Goal: Task Accomplishment & Management: Manage account settings

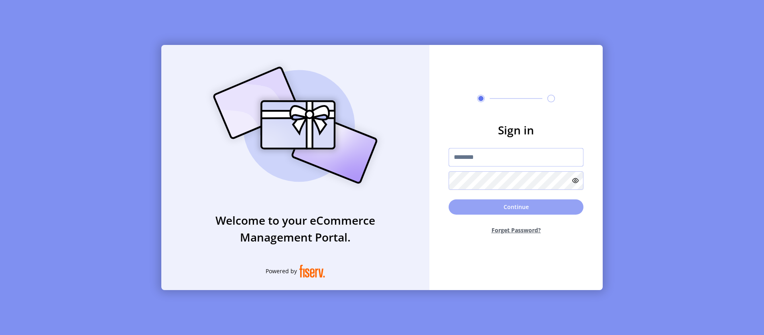
type input "**********"
click at [504, 210] on button "Continue" at bounding box center [516, 206] width 135 height 15
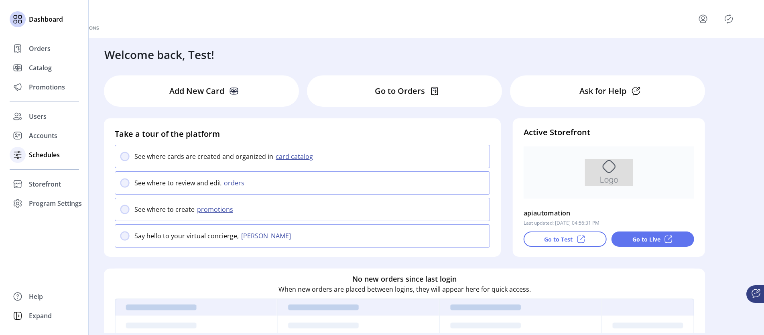
click at [31, 156] on span "Schedules" at bounding box center [44, 155] width 31 height 10
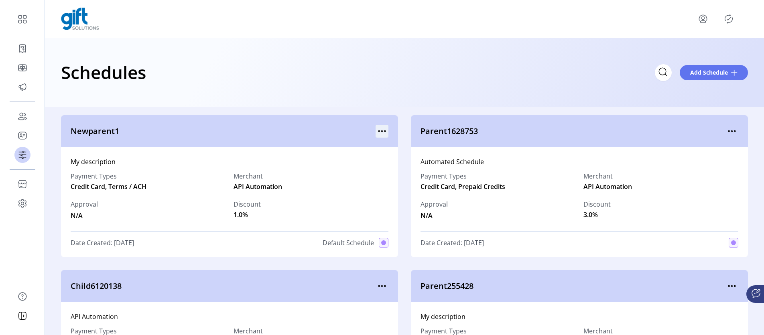
click at [381, 127] on icon "menu" at bounding box center [382, 131] width 13 height 13
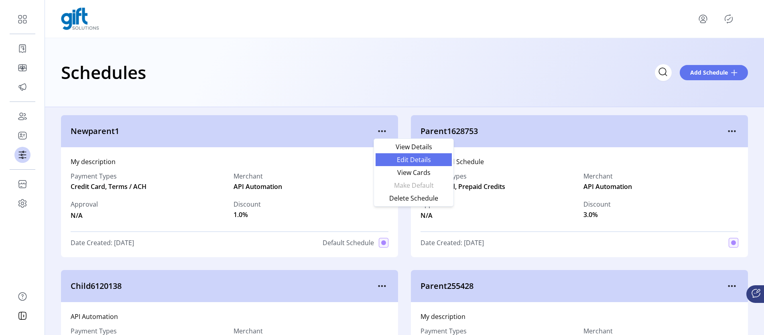
click at [419, 161] on span "Edit Details" at bounding box center [413, 160] width 67 height 6
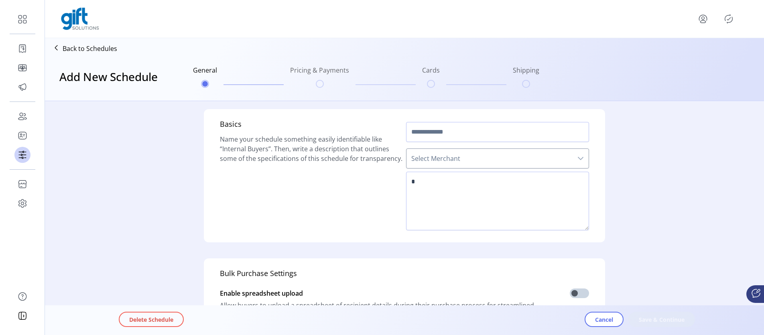
type input "**********"
type textarea "**********"
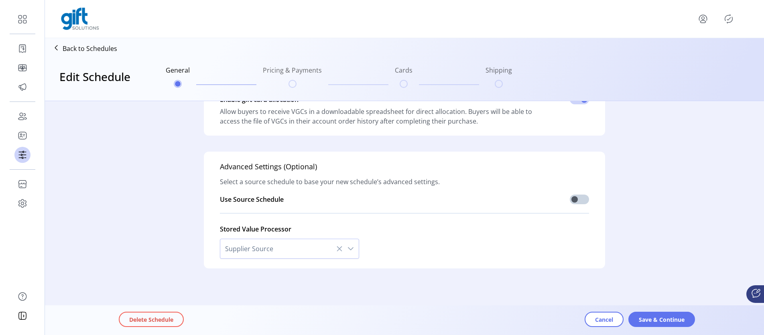
scroll to position [237, 0]
click at [659, 324] on button "Save & Continue" at bounding box center [661, 319] width 67 height 15
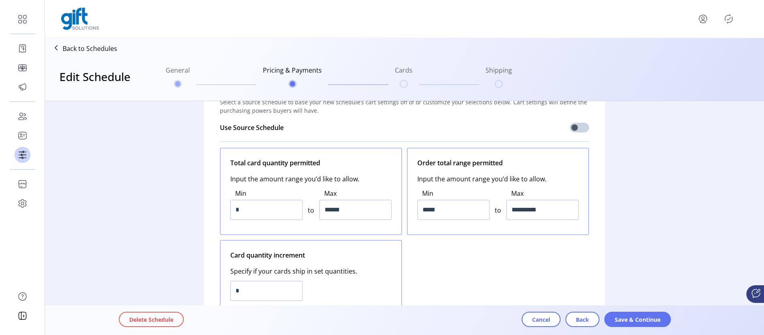
scroll to position [0, 0]
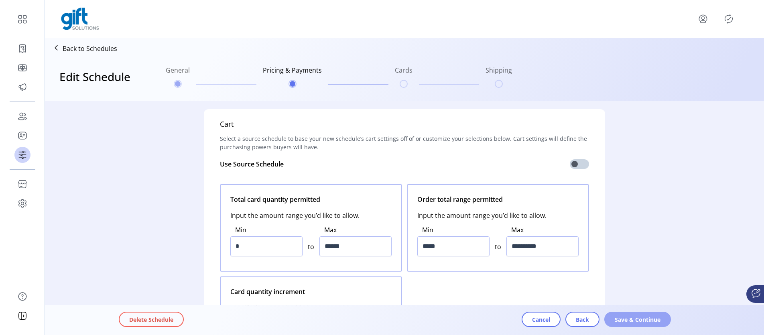
click at [630, 317] on span "Save & Continue" at bounding box center [638, 319] width 46 height 8
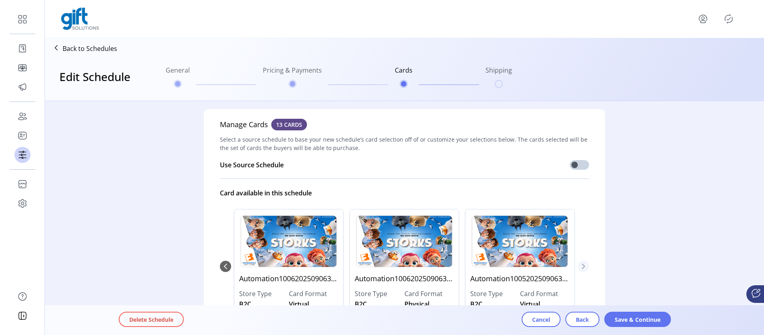
click at [581, 269] on icon "Next Page" at bounding box center [583, 266] width 6 height 6
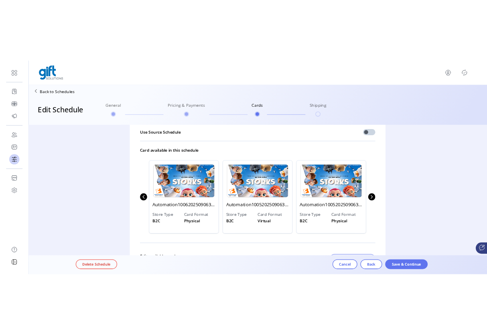
scroll to position [104, 0]
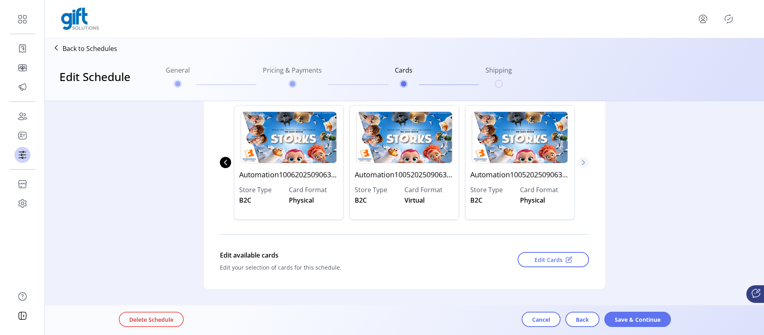
click at [583, 166] on button "Next Page" at bounding box center [583, 162] width 11 height 11
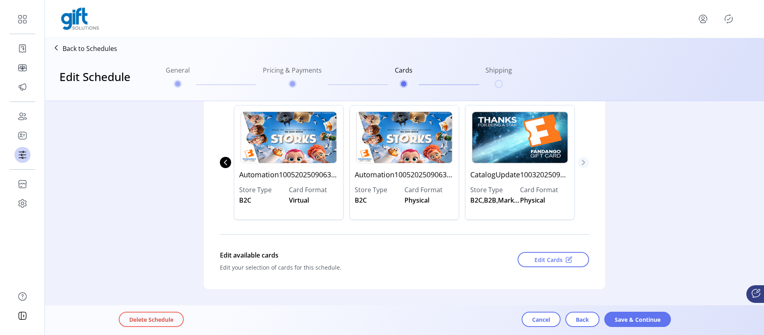
click at [583, 166] on button "Next Page" at bounding box center [583, 162] width 11 height 11
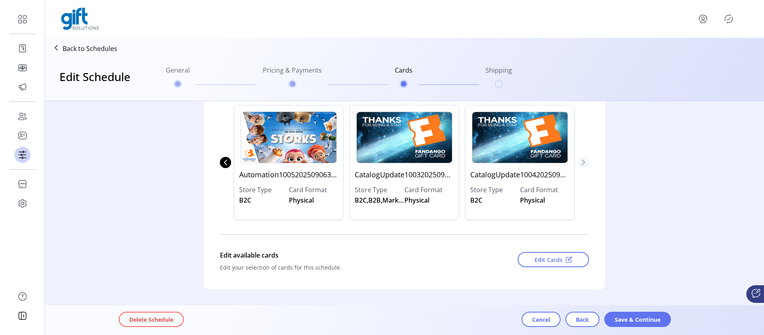
click at [583, 166] on button "Next Page" at bounding box center [583, 162] width 11 height 11
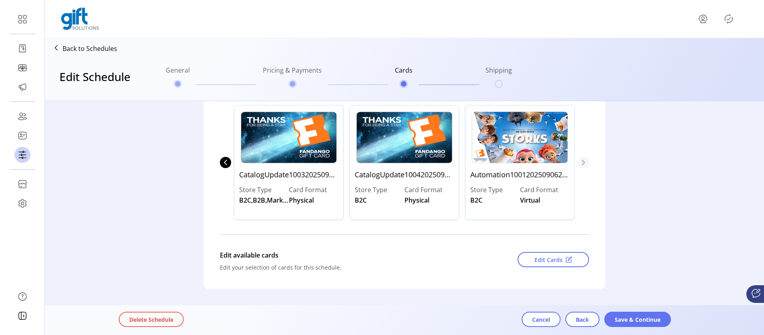
click at [583, 166] on button "Next Page" at bounding box center [583, 162] width 11 height 11
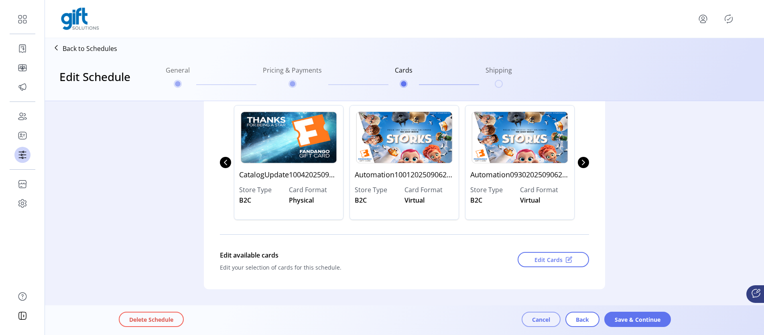
click at [543, 320] on span "Cancel" at bounding box center [541, 319] width 18 height 8
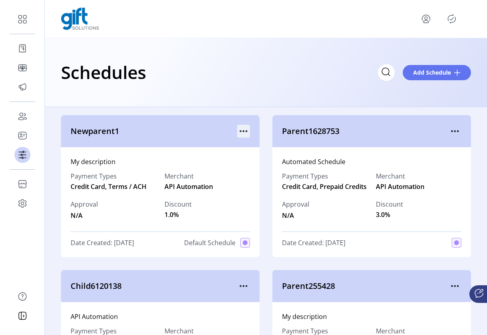
click at [238, 130] on icon "menu" at bounding box center [243, 131] width 13 height 13
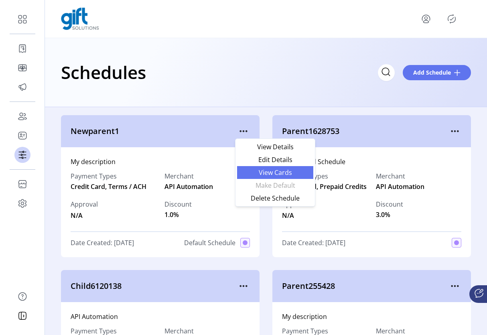
click at [288, 173] on span "View Cards" at bounding box center [275, 172] width 67 height 6
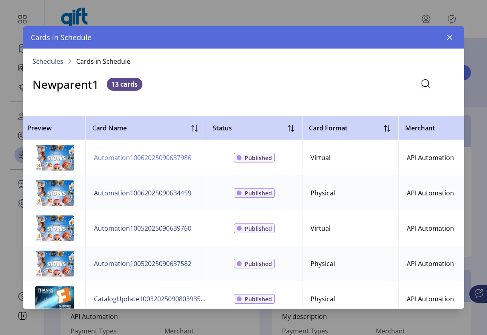
click at [130, 158] on span "Automation10062025090637986" at bounding box center [143, 158] width 98 height 10
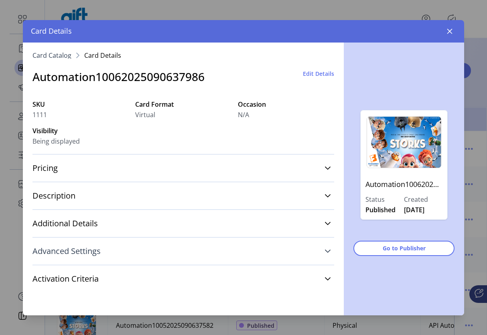
click at [327, 251] on icon at bounding box center [328, 251] width 6 height 6
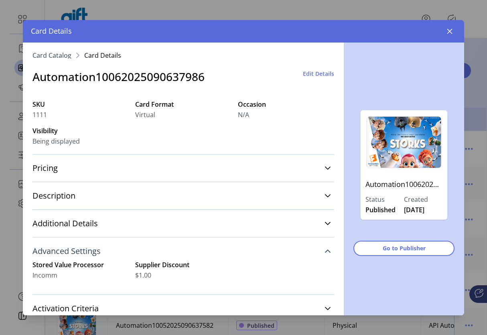
click at [325, 249] on icon at bounding box center [328, 251] width 6 height 6
click at [324, 248] on link "Advanced Settings" at bounding box center [184, 251] width 302 height 18
click at [325, 248] on icon at bounding box center [328, 251] width 6 height 6
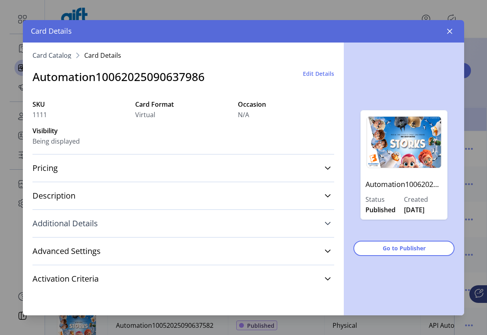
click at [319, 222] on link "Additional Details" at bounding box center [184, 224] width 302 height 18
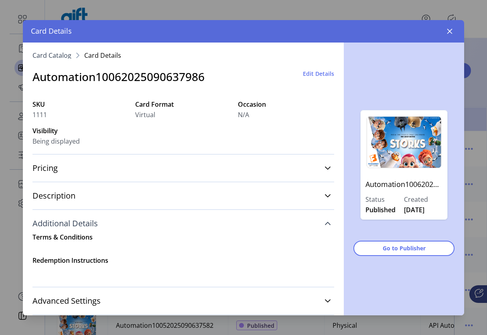
click at [325, 224] on icon at bounding box center [328, 223] width 6 height 6
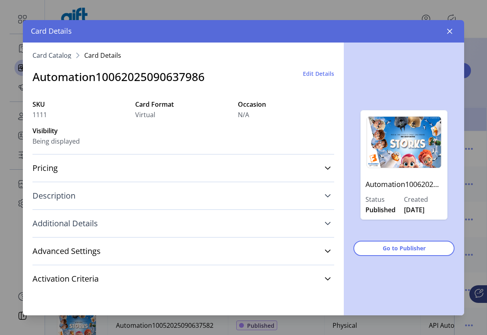
click at [321, 195] on link "Description" at bounding box center [184, 196] width 302 height 18
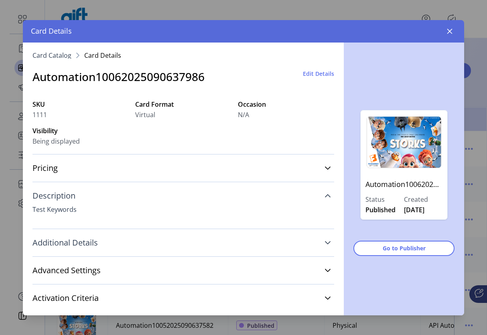
click at [325, 195] on icon at bounding box center [328, 196] width 6 height 6
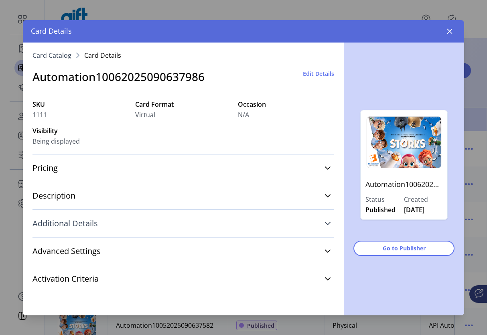
click at [322, 157] on div "Pricing Cash Values $1.00, $5.00, $50.00 Variable Cash Values Permitted 5 - 500…" at bounding box center [184, 168] width 302 height 28
click at [323, 165] on link "Pricing" at bounding box center [184, 168] width 302 height 18
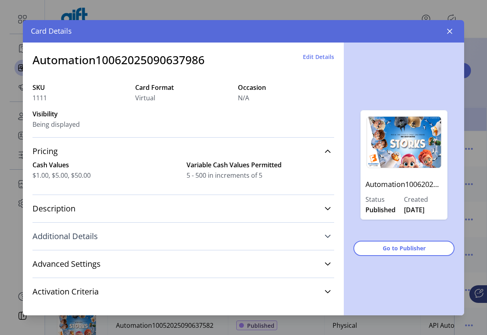
scroll to position [24, 0]
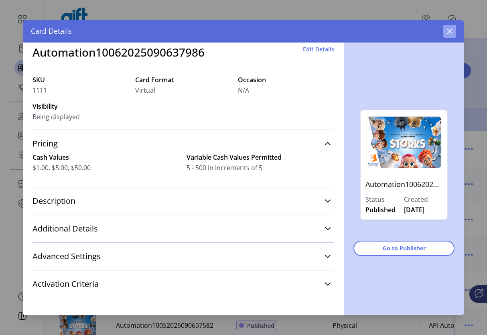
click at [447, 32] on icon "button" at bounding box center [450, 31] width 6 height 6
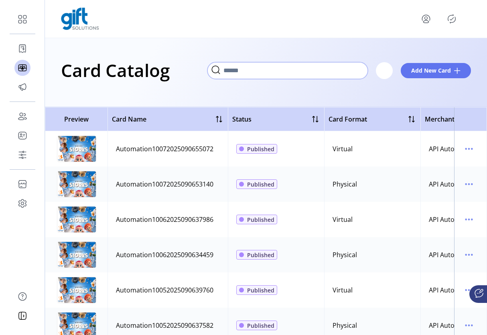
click at [360, 71] on input "Search" at bounding box center [287, 70] width 161 height 17
paste input "**********"
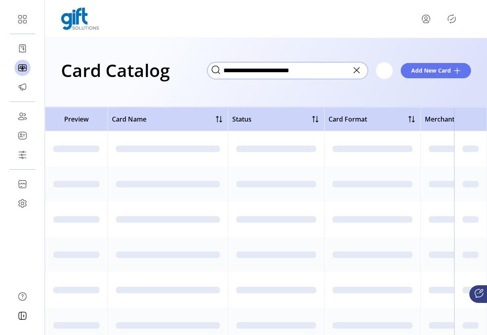
type input "**********"
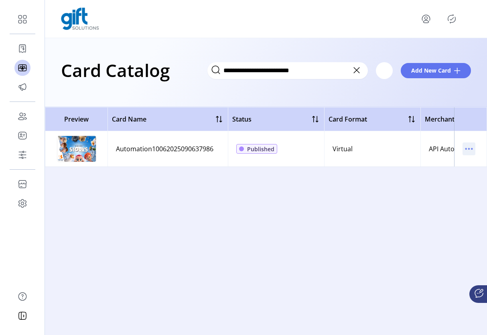
click at [468, 146] on icon "menu" at bounding box center [469, 148] width 13 height 13
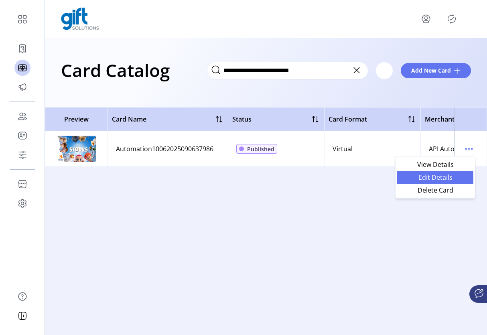
click at [441, 181] on span "Edit Details" at bounding box center [435, 177] width 67 height 6
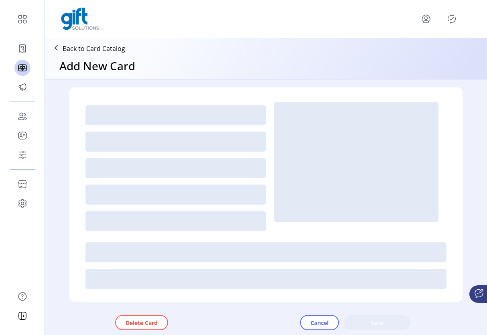
type textarea "**********"
type input "*"
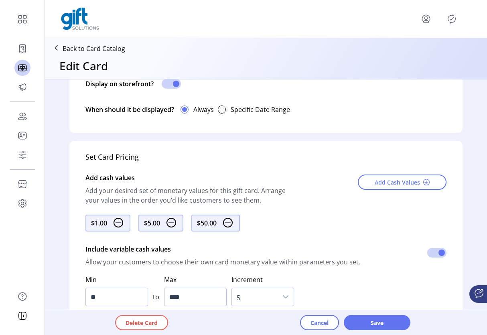
scroll to position [328, 0]
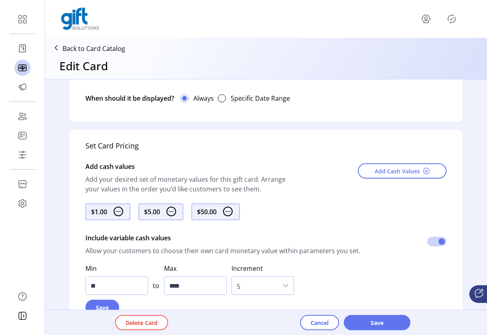
click at [283, 283] on icon "dropdown trigger" at bounding box center [286, 286] width 6 height 6
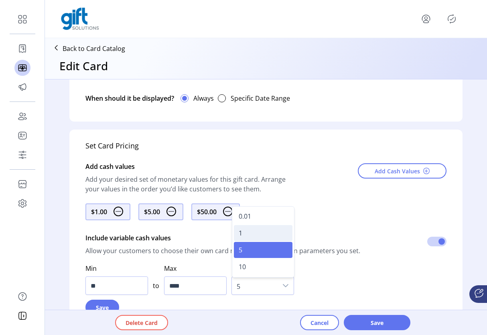
click at [249, 232] on li "1" at bounding box center [263, 233] width 59 height 16
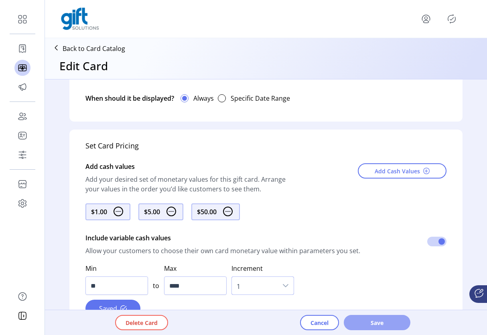
click at [375, 327] on button "Save" at bounding box center [377, 322] width 67 height 15
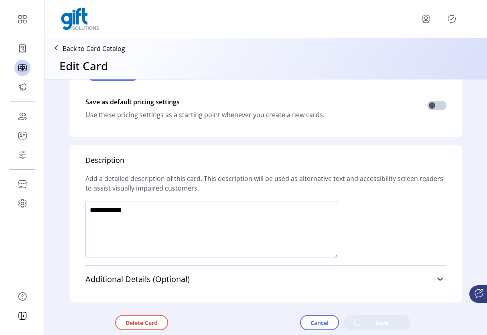
scroll to position [612, 0]
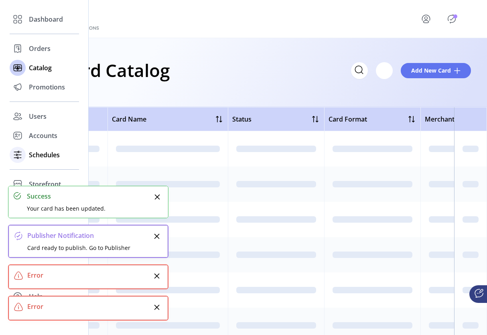
click at [29, 153] on span "Schedules" at bounding box center [44, 155] width 31 height 10
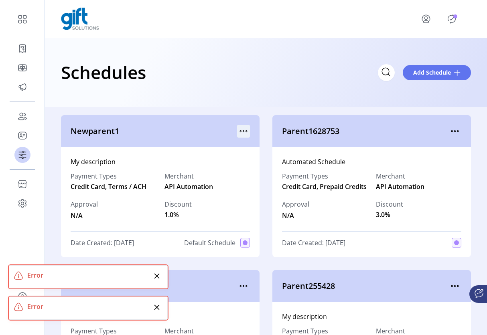
click at [241, 128] on icon "menu" at bounding box center [243, 131] width 13 height 13
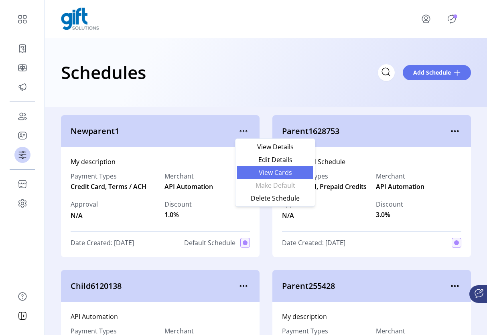
click at [276, 173] on span "View Cards" at bounding box center [275, 172] width 67 height 6
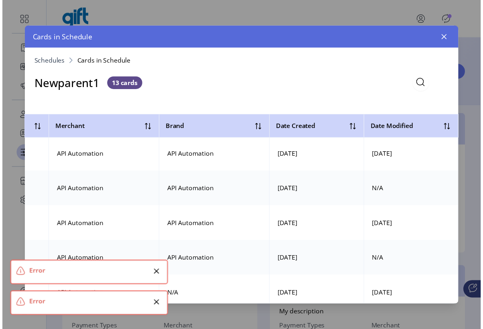
scroll to position [2, 0]
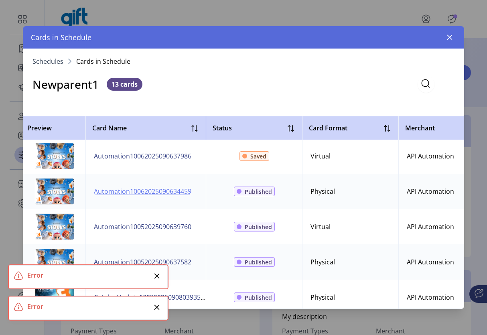
click at [163, 189] on span "Automation10062025090634459" at bounding box center [143, 192] width 98 height 10
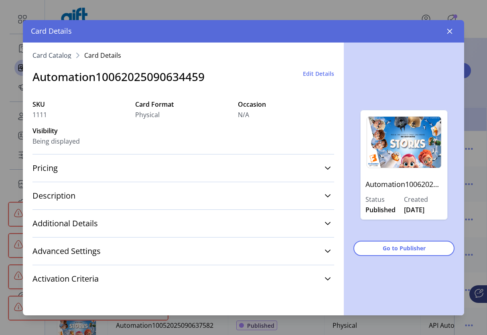
click at [318, 76] on span "Edit Details" at bounding box center [318, 73] width 31 height 8
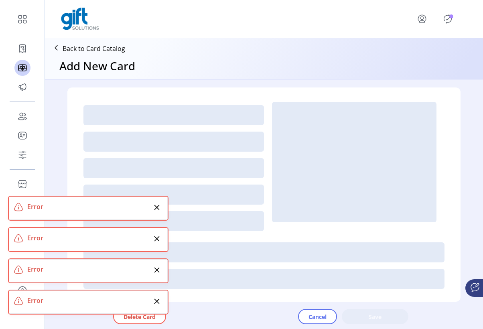
type textarea "**********"
type input "*"
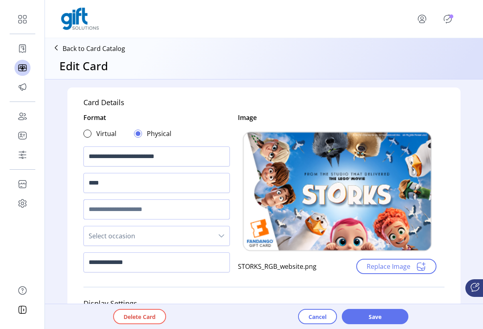
click at [132, 211] on input "text" at bounding box center [156, 209] width 146 height 20
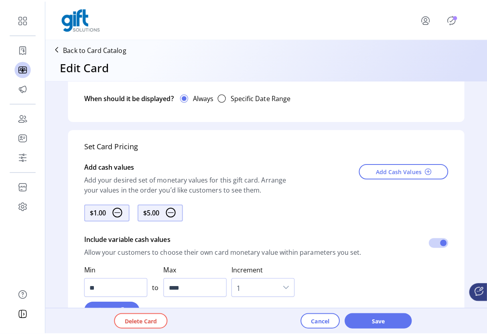
scroll to position [142, 0]
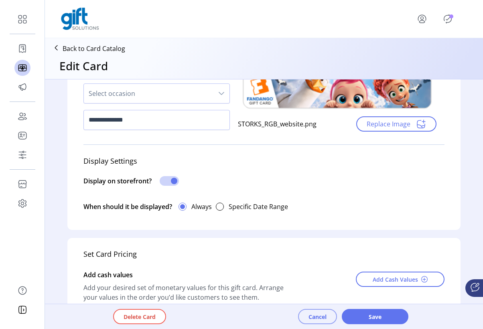
type input "****"
click at [317, 314] on span "Cancel" at bounding box center [318, 317] width 18 height 8
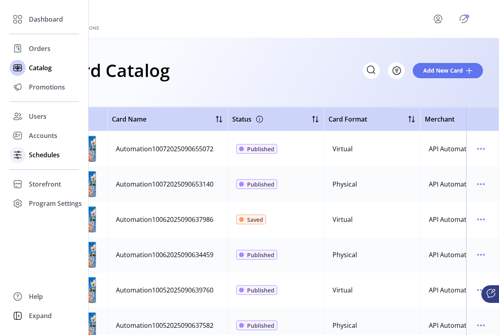
click at [34, 160] on div "Schedules" at bounding box center [44, 154] width 69 height 19
click at [37, 153] on span "Schedules" at bounding box center [44, 155] width 31 height 10
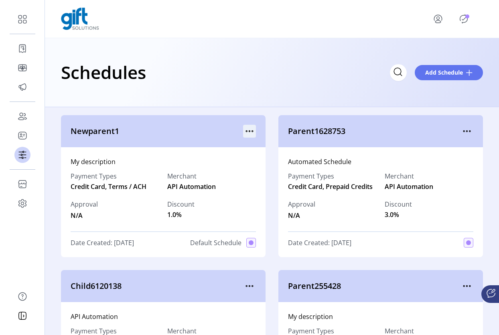
click at [252, 131] on icon "menu" at bounding box center [252, 131] width 1 height 1
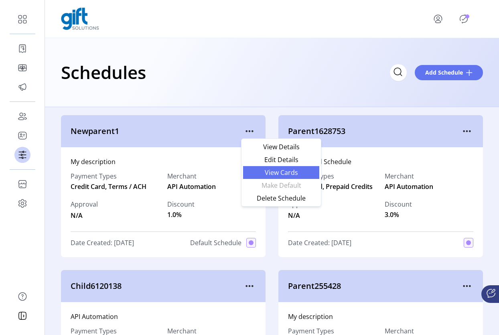
click at [288, 172] on span "View Cards" at bounding box center [281, 172] width 67 height 6
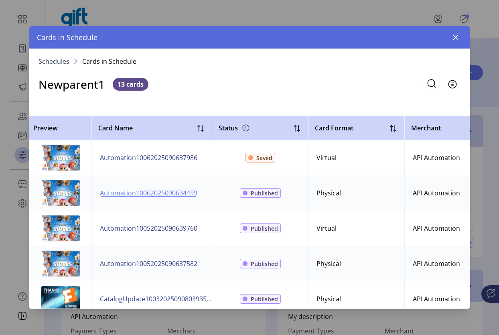
click at [146, 194] on span "Automation10062025090634459" at bounding box center [149, 193] width 98 height 10
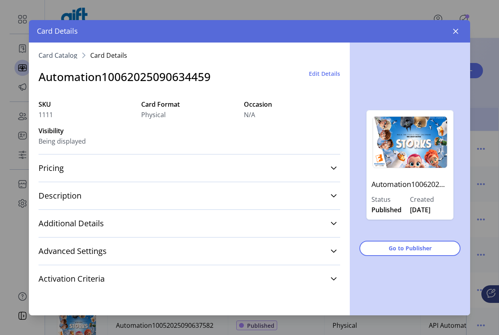
click at [322, 73] on span "Edit Details" at bounding box center [324, 73] width 31 height 8
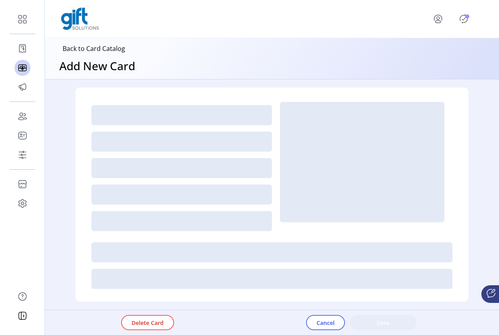
type textarea "**********"
type input "*"
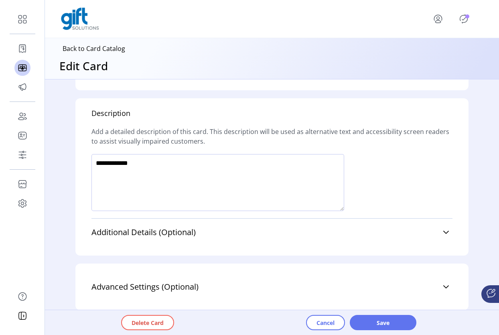
scroll to position [535, 0]
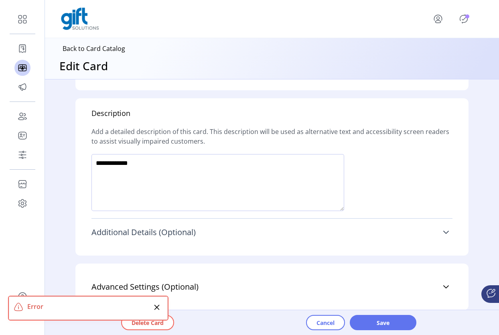
click at [444, 235] on icon at bounding box center [446, 232] width 6 height 6
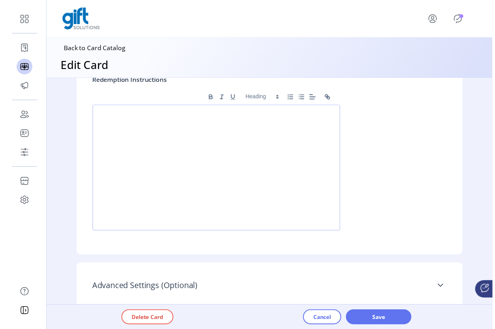
scroll to position [872, 0]
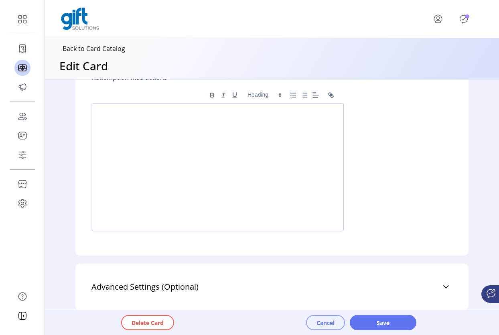
click at [327, 319] on span "Cancel" at bounding box center [326, 323] width 18 height 8
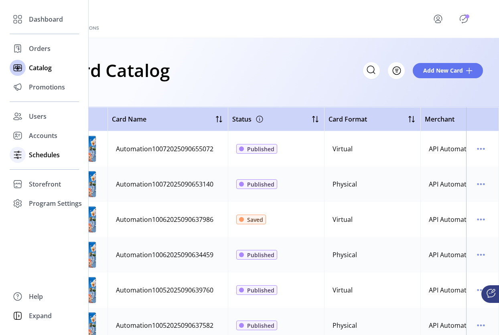
click at [29, 155] on span "Schedules" at bounding box center [44, 155] width 31 height 10
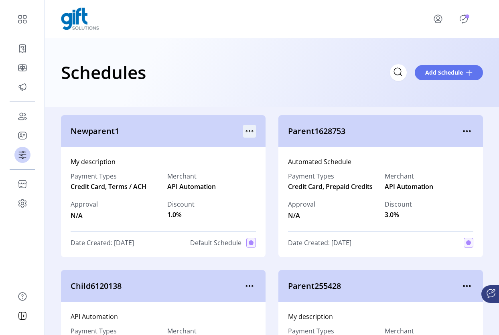
click at [248, 132] on icon "menu" at bounding box center [249, 131] width 13 height 13
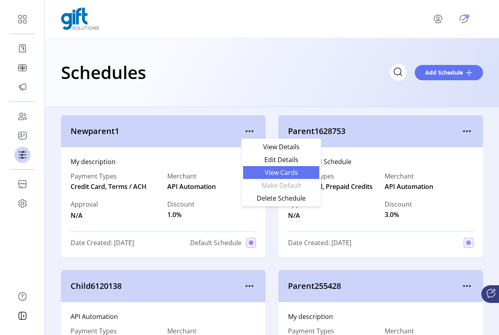
click at [291, 173] on span "View Cards" at bounding box center [281, 172] width 67 height 6
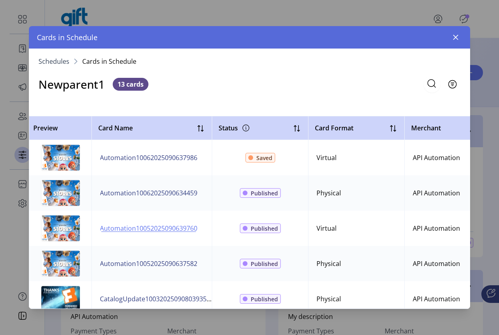
click at [155, 230] on span "Automation10052025090639760" at bounding box center [149, 229] width 98 height 10
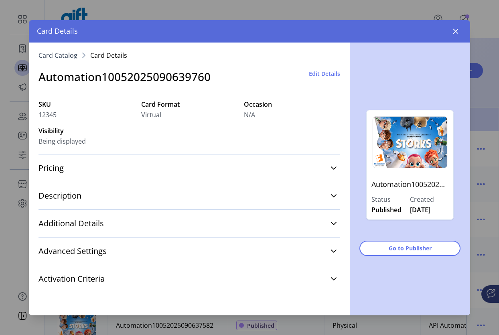
click at [320, 74] on span "Edit Details" at bounding box center [324, 73] width 31 height 8
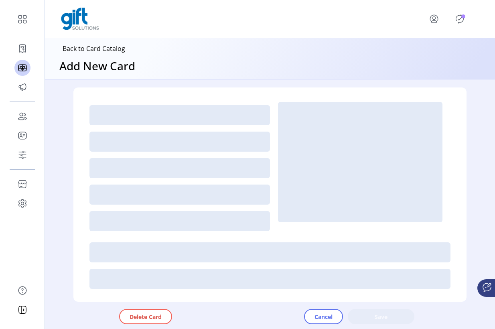
type textarea "**********"
type input "*"
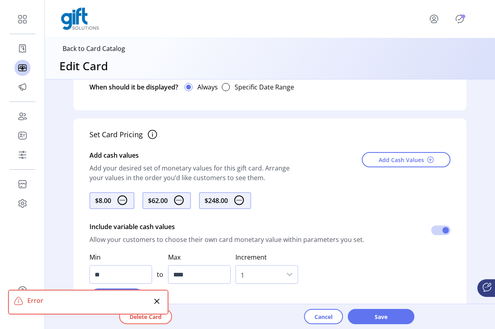
scroll to position [395, 0]
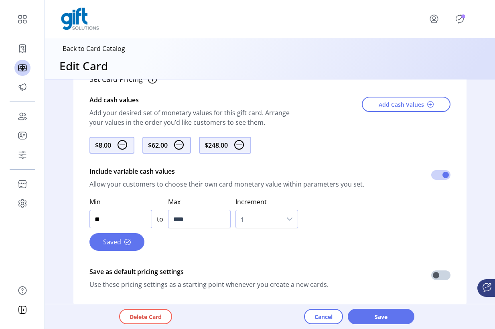
click at [106, 221] on input "**" at bounding box center [120, 219] width 63 height 18
type input "**"
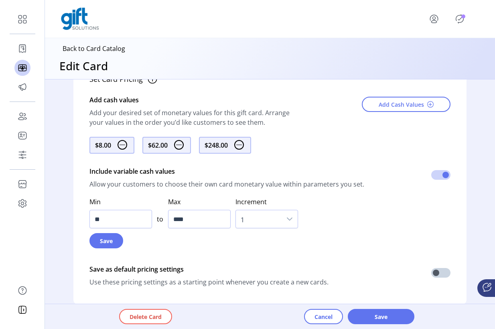
click at [371, 212] on div "Set Card Pricing Add cash values Add your desired set of monetary values for th…" at bounding box center [269, 184] width 393 height 242
click at [414, 101] on span "Add Cash Values" at bounding box center [401, 104] width 45 height 8
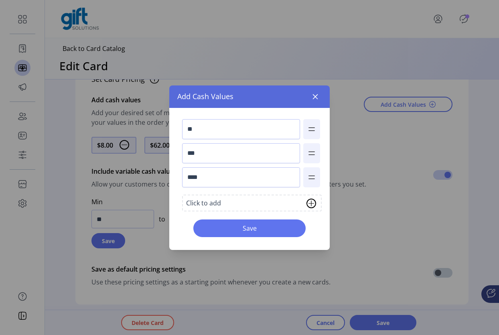
click at [314, 202] on img at bounding box center [312, 204] width 10 height 10
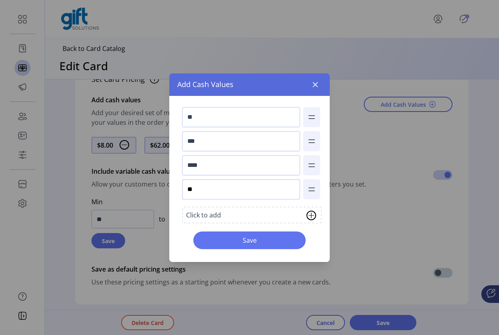
click at [192, 188] on input "**" at bounding box center [241, 189] width 118 height 20
click at [226, 192] on input "***" at bounding box center [241, 189] width 118 height 20
type input "**"
click at [239, 239] on span "Save" at bounding box center [250, 241] width 92 height 10
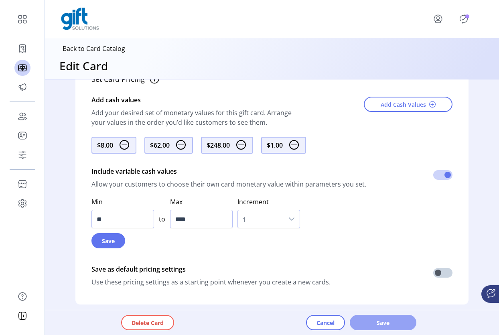
click at [386, 319] on span "Save" at bounding box center [383, 323] width 46 height 8
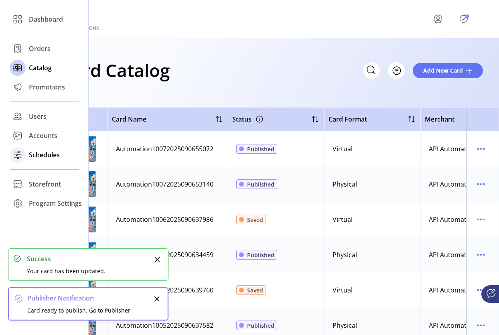
click at [27, 152] on div "Schedules" at bounding box center [44, 154] width 69 height 19
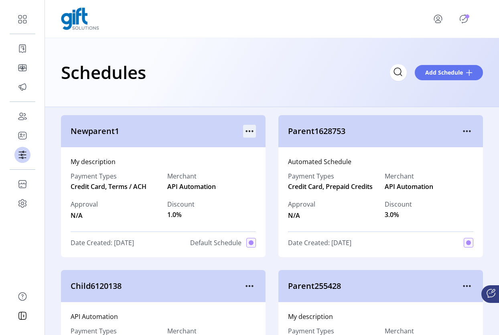
click at [248, 128] on icon "menu" at bounding box center [249, 131] width 13 height 13
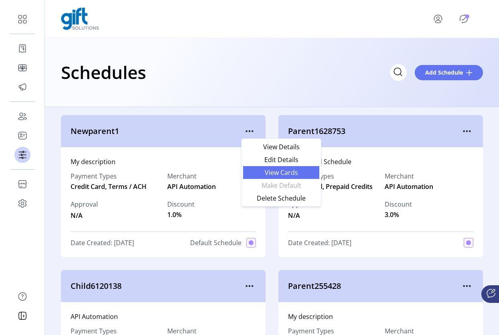
click at [288, 171] on span "View Cards" at bounding box center [281, 172] width 67 height 6
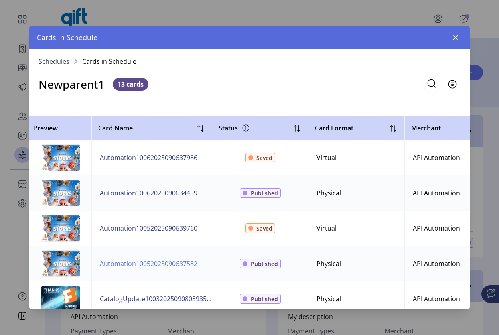
click at [153, 264] on span "Automation10052025090637582" at bounding box center [149, 264] width 98 height 10
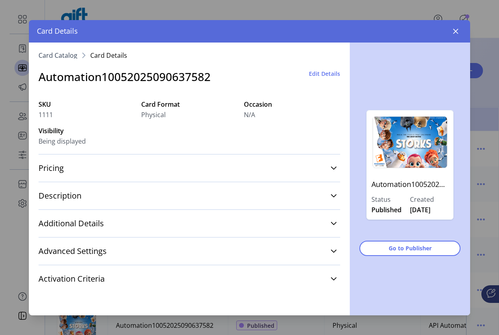
click at [319, 75] on span "Edit Details" at bounding box center [324, 73] width 31 height 8
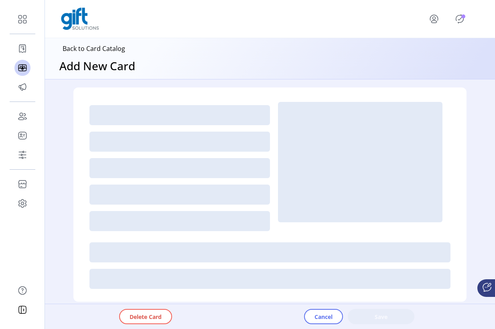
type textarea "**********"
type input "*"
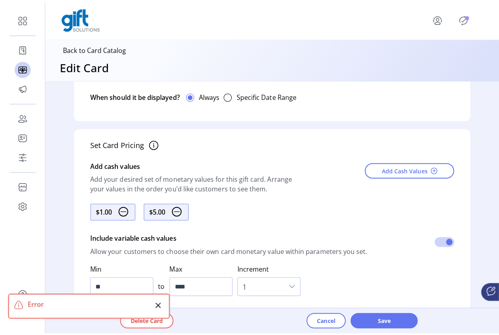
scroll to position [304, 0]
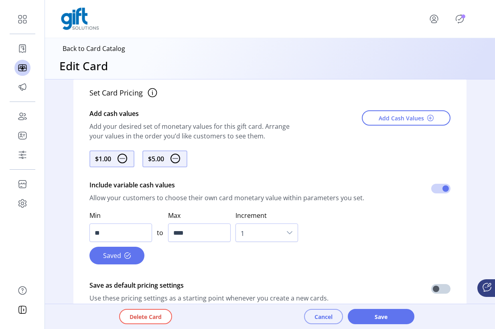
click at [319, 321] on button "Cancel" at bounding box center [323, 316] width 39 height 15
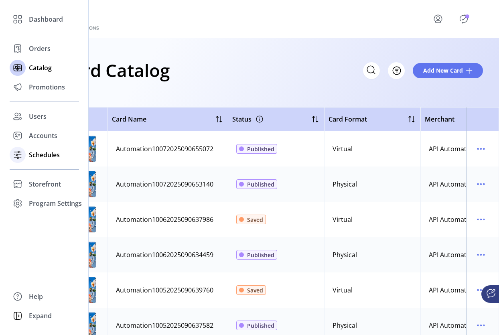
click at [23, 158] on icon at bounding box center [17, 154] width 13 height 13
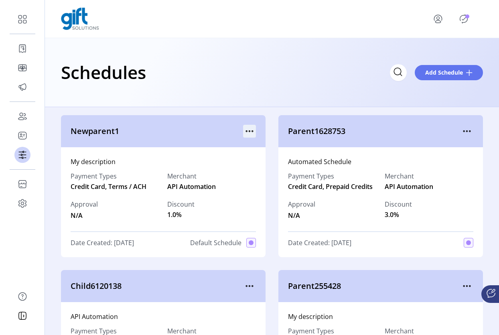
click at [244, 130] on icon "menu" at bounding box center [249, 131] width 13 height 13
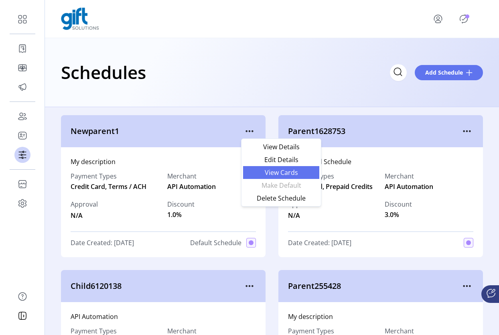
click at [287, 173] on span "View Cards" at bounding box center [281, 172] width 67 height 6
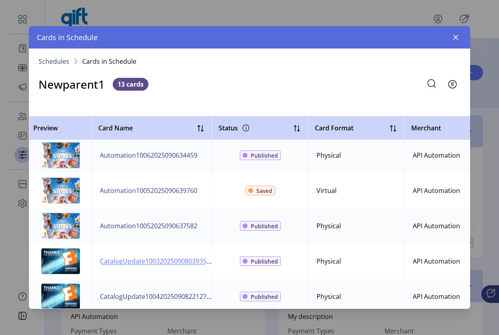
scroll to position [38, 0]
click at [157, 262] on span "CatalogUpdate10032025090803935" at bounding box center [153, 261] width 107 height 10
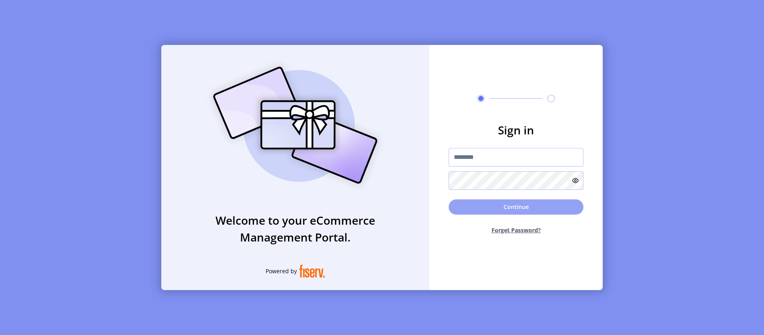
type input "**********"
click at [481, 205] on button "Continue" at bounding box center [516, 206] width 135 height 15
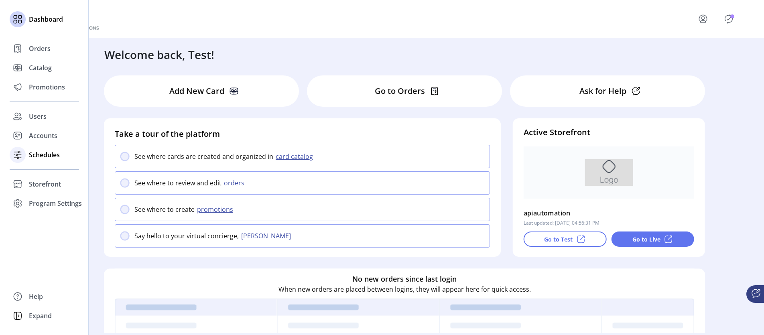
click at [23, 154] on icon at bounding box center [17, 154] width 13 height 13
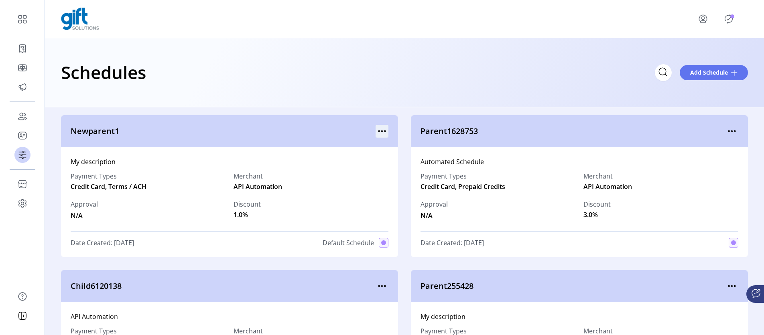
click at [381, 130] on icon "menu" at bounding box center [382, 131] width 13 height 13
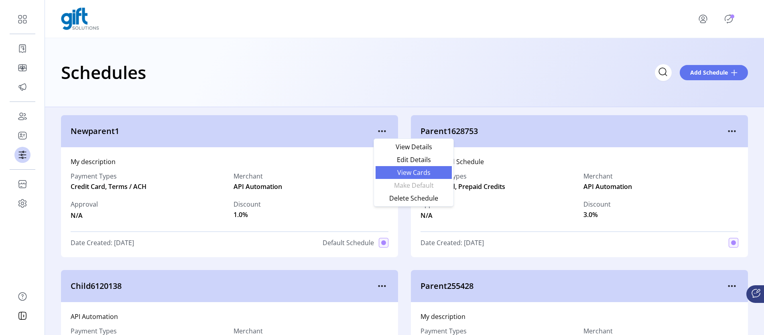
click at [405, 173] on span "View Cards" at bounding box center [413, 172] width 67 height 6
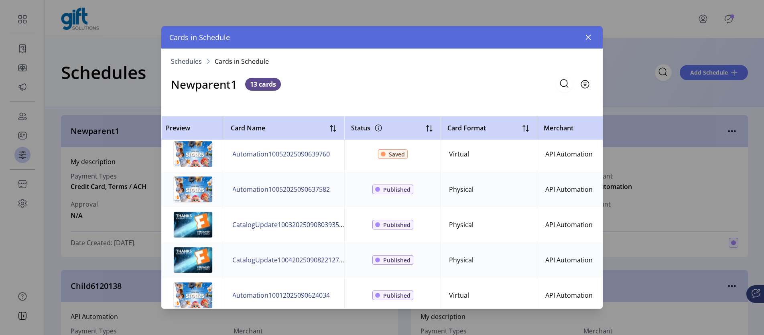
scroll to position [80, 0]
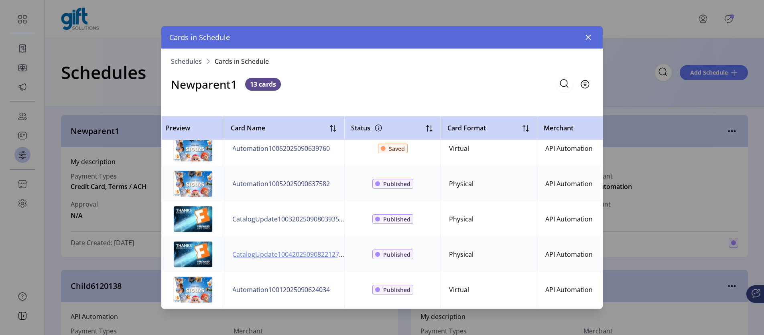
click at [306, 254] on span "CatalogUpdate10042025090822127" at bounding box center [285, 255] width 107 height 10
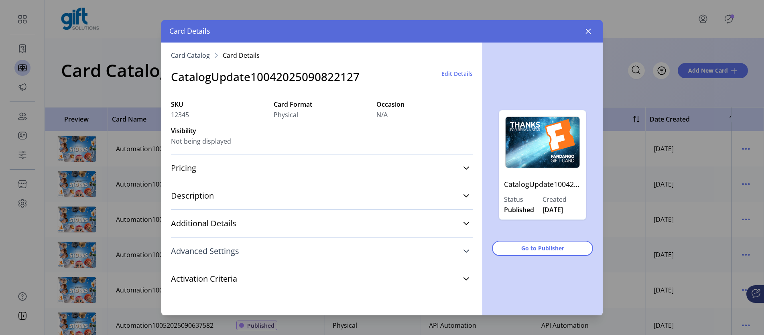
click at [460, 253] on link "Advanced Settings" at bounding box center [322, 251] width 302 height 18
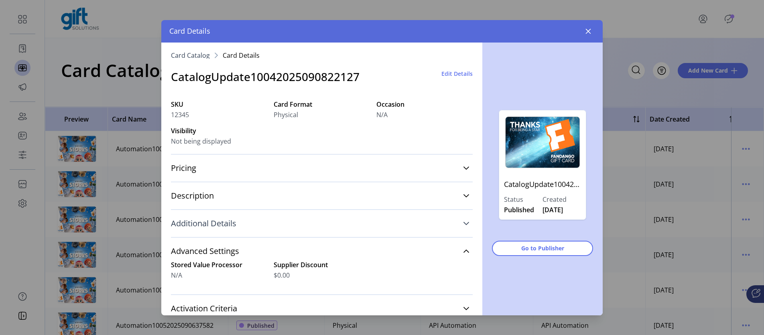
click at [466, 216] on link "Additional Details" at bounding box center [322, 224] width 302 height 18
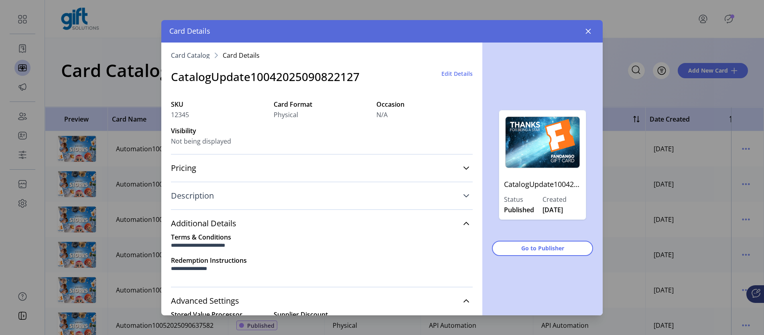
click at [468, 193] on link "Description" at bounding box center [322, 196] width 302 height 18
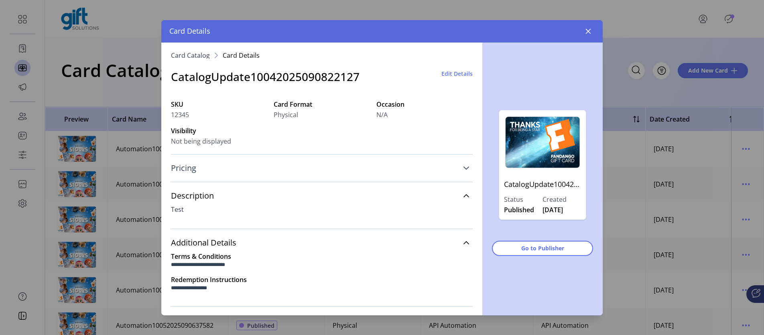
click at [457, 169] on link "Pricing" at bounding box center [322, 168] width 302 height 18
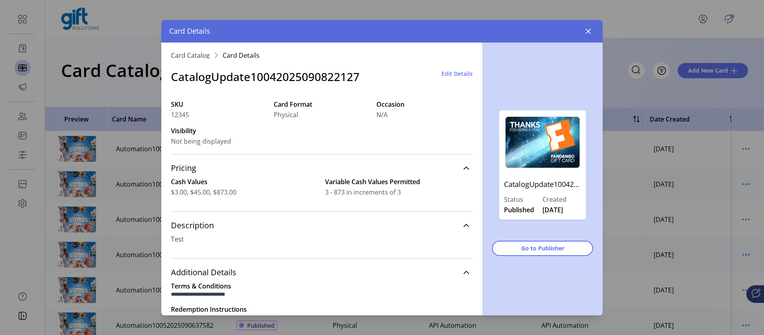
drag, startPoint x: 433, startPoint y: 78, endPoint x: 447, endPoint y: 71, distance: 15.8
click at [433, 77] on div "CatalogUpdate10042025090822127 Edit Details" at bounding box center [322, 77] width 302 height 36
click at [452, 69] on span "Edit Details" at bounding box center [456, 73] width 31 height 8
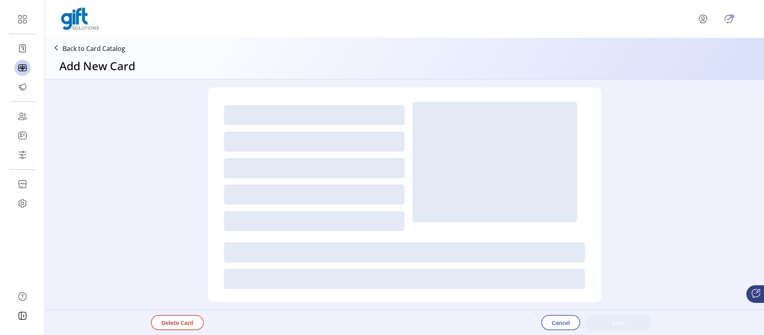
type textarea "****"
type input "*"
type input "**"
type input "****"
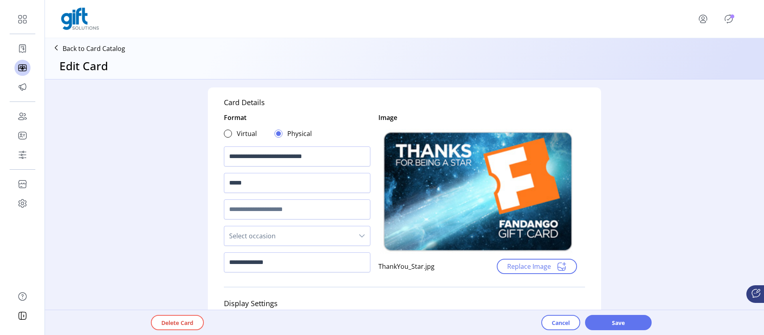
click at [564, 330] on div "Delete Card Cancel Save" at bounding box center [427, 322] width 616 height 25
click at [563, 324] on span "Cancel" at bounding box center [561, 323] width 18 height 8
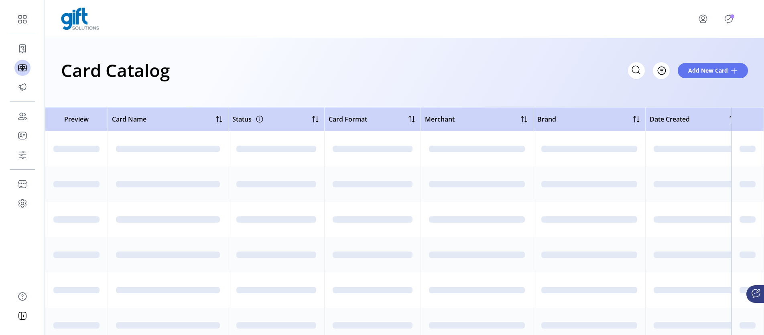
click at [734, 20] on icon "Publisher Panel" at bounding box center [728, 18] width 13 height 13
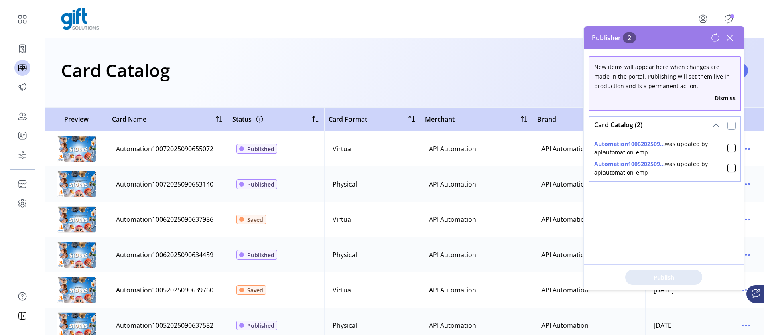
click at [730, 126] on div at bounding box center [732, 126] width 8 height 8
click at [681, 274] on span "Publish 2 Items" at bounding box center [664, 277] width 56 height 8
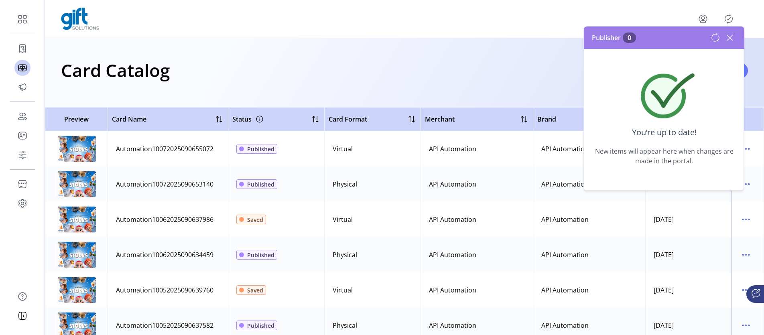
click at [721, 39] on div at bounding box center [724, 37] width 26 height 13
click at [717, 40] on icon at bounding box center [716, 38] width 10 height 10
click at [733, 37] on icon at bounding box center [730, 37] width 13 height 13
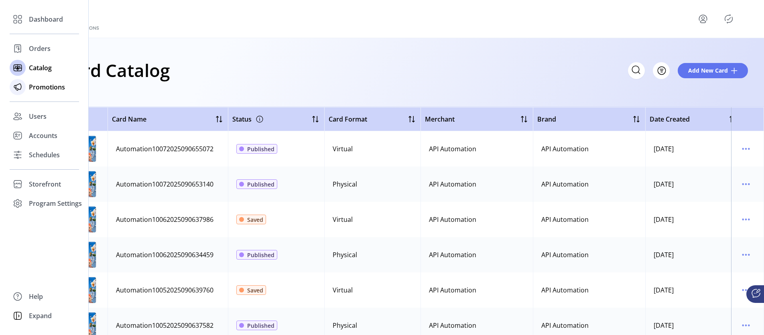
click at [39, 87] on span "Promotions" at bounding box center [47, 87] width 36 height 10
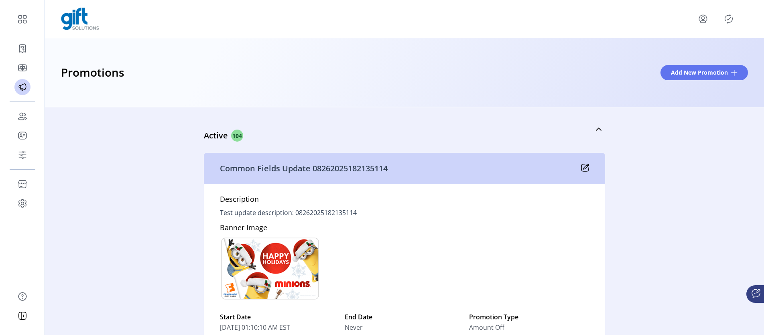
click at [588, 166] on div "Common Fields Update 08262025182135114" at bounding box center [404, 168] width 401 height 31
click at [676, 75] on span "Add New Promotion" at bounding box center [699, 72] width 57 height 8
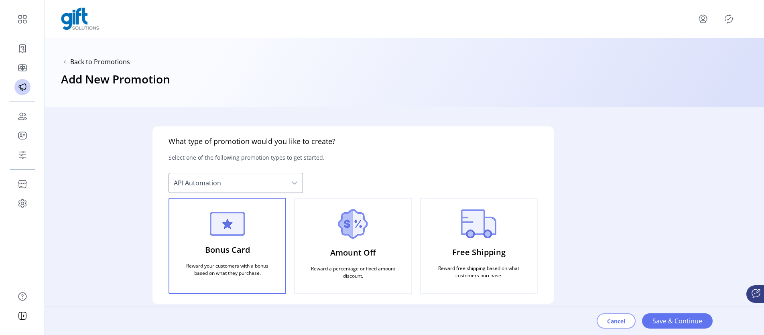
click at [614, 319] on span "Cancel" at bounding box center [616, 321] width 18 height 8
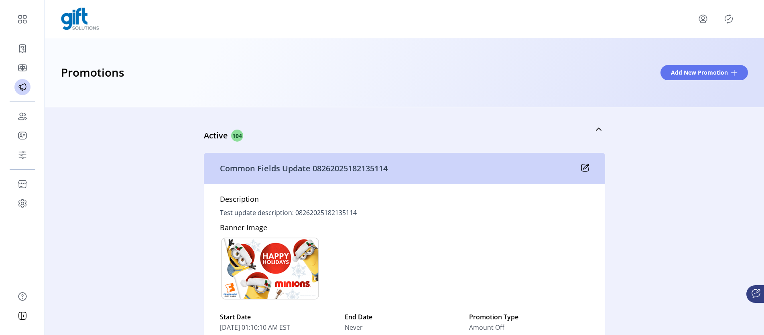
click at [583, 164] on icon at bounding box center [585, 168] width 8 height 8
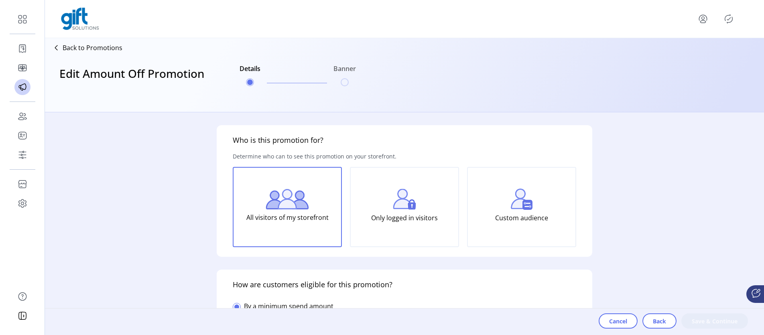
type input "**********"
type textarea "**********"
type input "**********"
type input "*****"
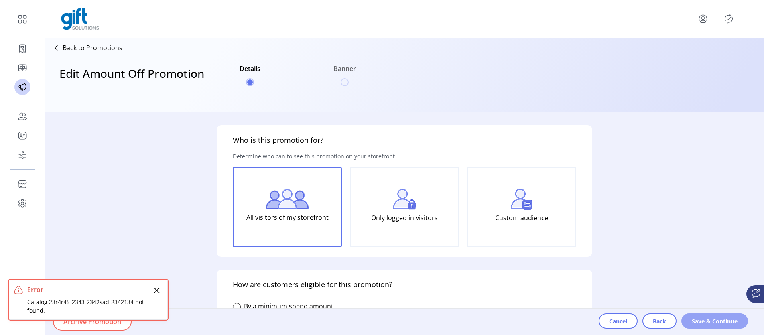
click at [702, 320] on span "Save & Continue" at bounding box center [715, 321] width 46 height 8
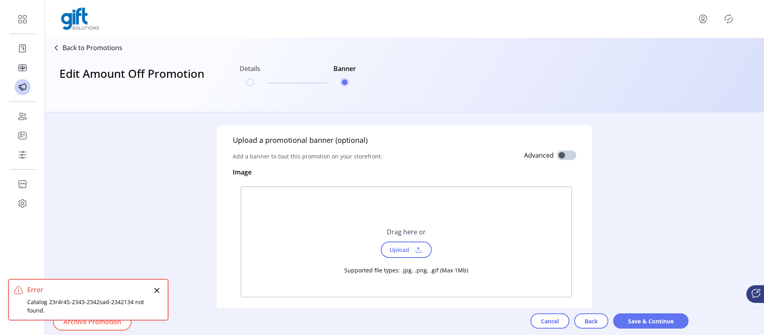
type textarea "**********"
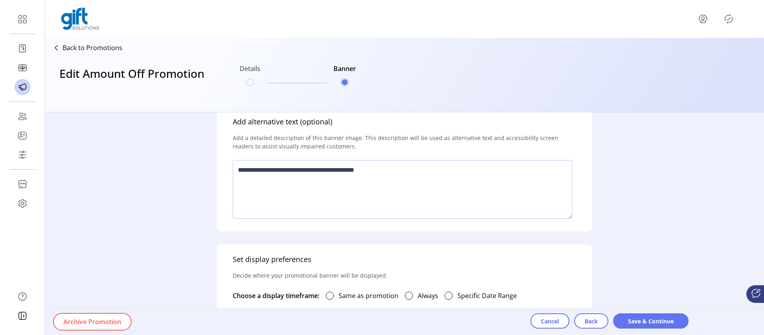
scroll to position [332, 0]
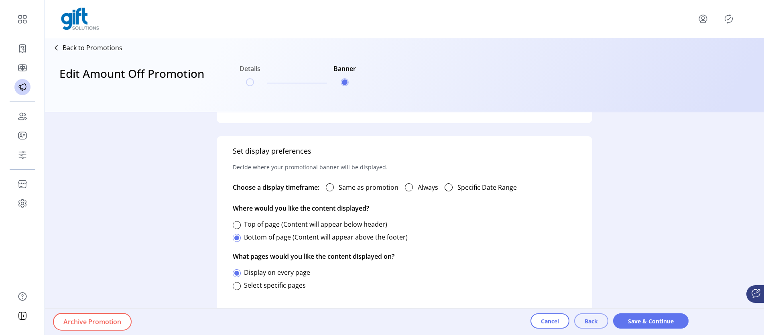
click at [592, 322] on span "Back" at bounding box center [591, 321] width 13 height 8
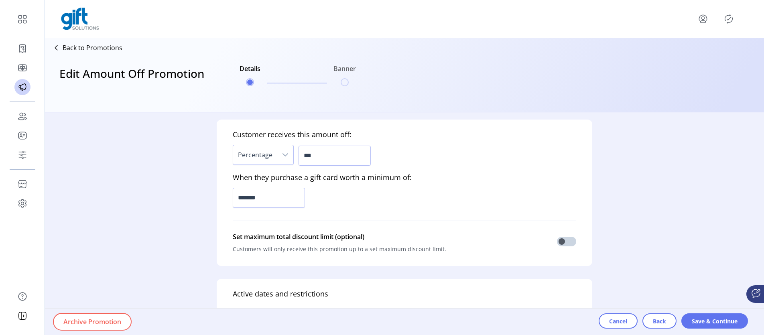
scroll to position [0, 0]
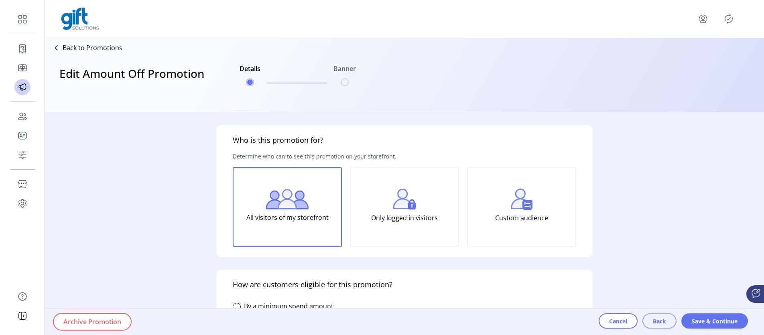
click at [658, 322] on span "Back" at bounding box center [659, 321] width 13 height 8
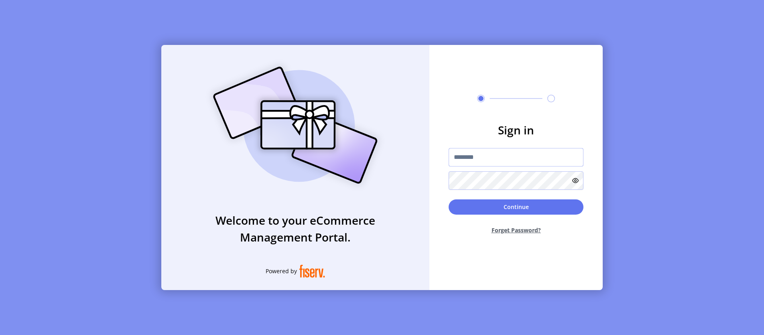
type input "**********"
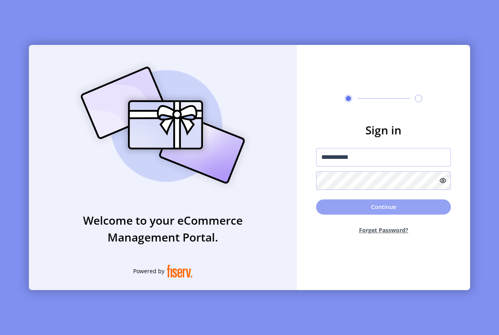
click at [391, 209] on button "Continue" at bounding box center [383, 206] width 135 height 15
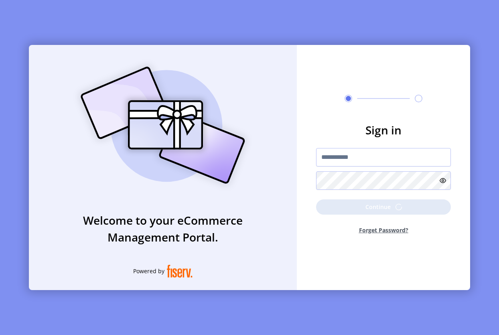
drag, startPoint x: 499, startPoint y: 177, endPoint x: 505, endPoint y: 176, distance: 6.5
click at [499, 176] on html "**********" at bounding box center [249, 167] width 499 height 335
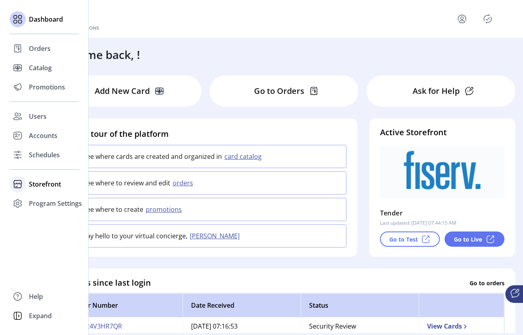
click at [47, 183] on span "Storefront" at bounding box center [45, 184] width 32 height 10
click at [47, 199] on span "Configuration" at bounding box center [50, 200] width 42 height 10
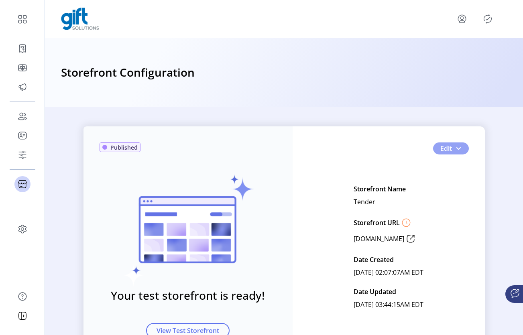
click at [462, 149] on button "Edit" at bounding box center [451, 148] width 36 height 12
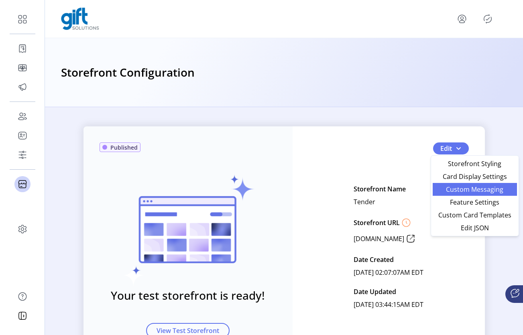
click at [473, 191] on span "Custom Messaging" at bounding box center [474, 189] width 75 height 6
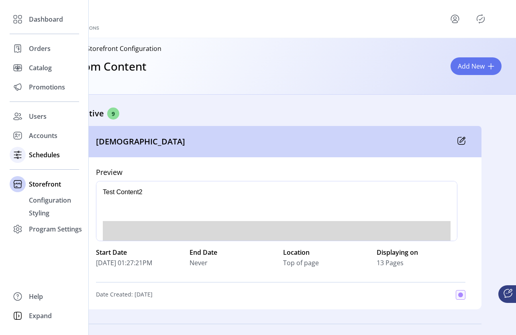
click at [38, 154] on span "Schedules" at bounding box center [44, 155] width 31 height 10
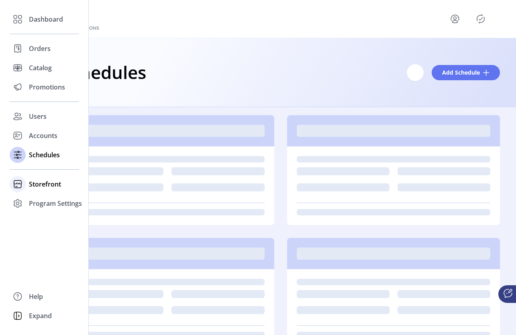
click at [40, 183] on span "Storefront" at bounding box center [45, 184] width 32 height 10
click at [46, 200] on span "Configuration" at bounding box center [50, 200] width 42 height 10
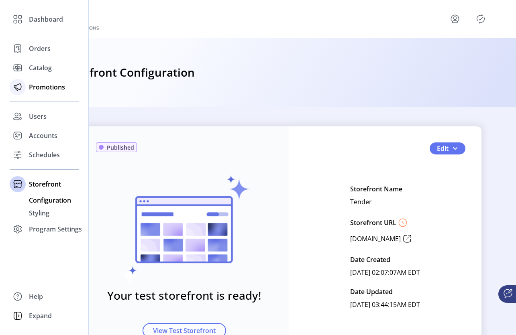
click at [43, 93] on div "Promotions" at bounding box center [44, 86] width 69 height 19
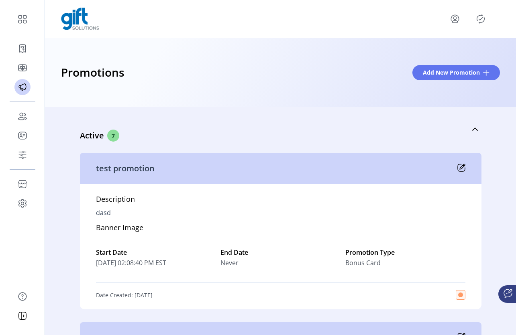
click at [480, 17] on icon "Publisher Panel" at bounding box center [480, 18] width 13 height 13
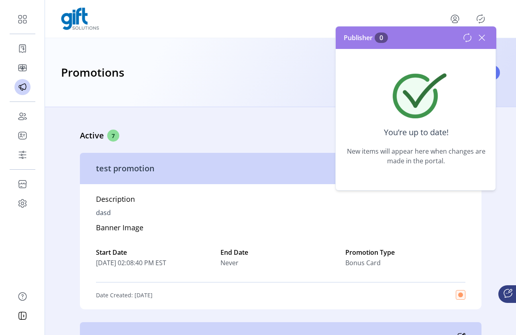
drag, startPoint x: 482, startPoint y: 42, endPoint x: 481, endPoint y: 46, distance: 4.6
click at [482, 42] on icon at bounding box center [481, 37] width 13 height 13
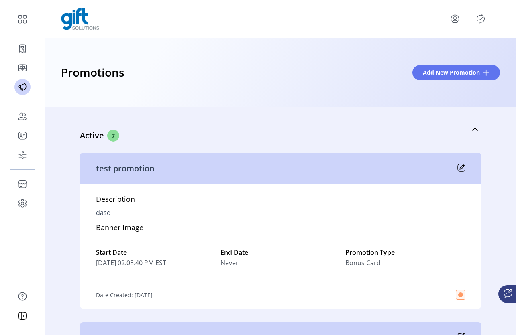
click at [461, 168] on icon at bounding box center [461, 168] width 8 height 8
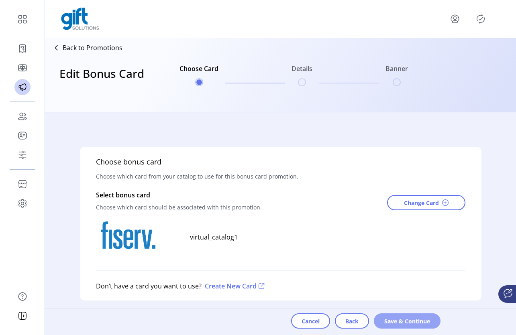
click at [395, 319] on span "Save & Continue" at bounding box center [407, 321] width 46 height 8
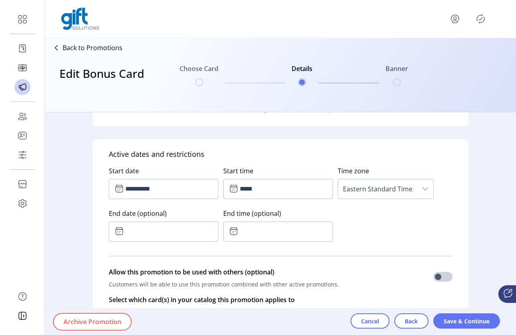
scroll to position [358, 0]
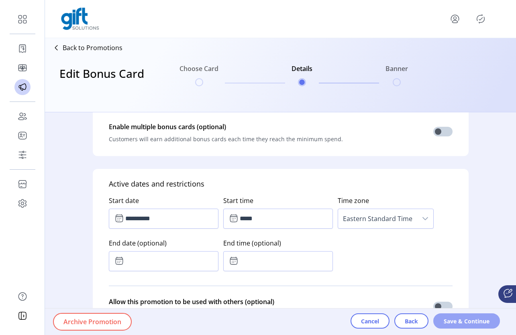
click at [458, 321] on span "Save & Continue" at bounding box center [466, 321] width 46 height 8
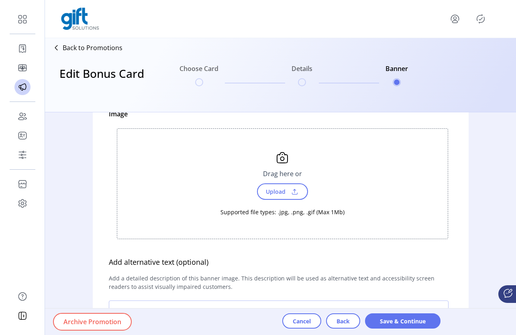
scroll to position [69, 0]
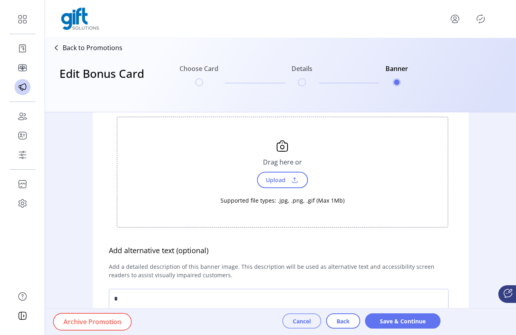
click at [307, 322] on span "Cancel" at bounding box center [302, 321] width 18 height 8
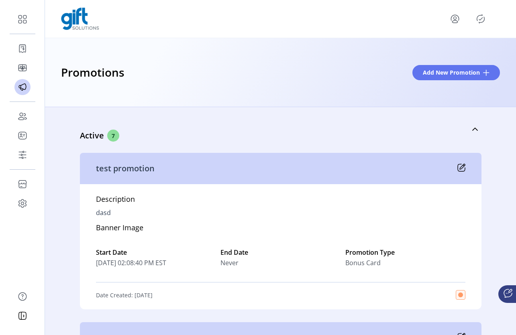
click at [464, 169] on div "test promotion" at bounding box center [280, 168] width 401 height 31
click at [457, 168] on icon at bounding box center [461, 168] width 8 height 8
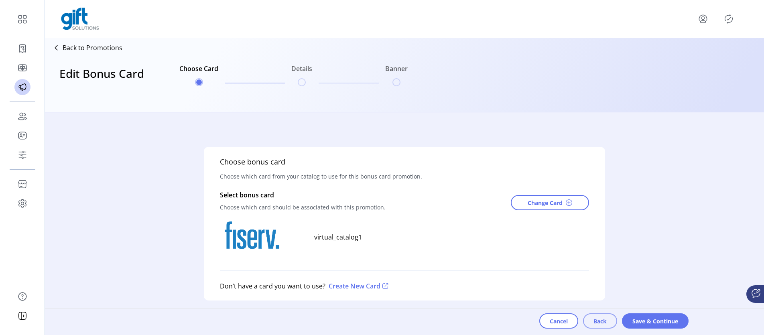
click at [596, 320] on span "Back" at bounding box center [600, 321] width 13 height 8
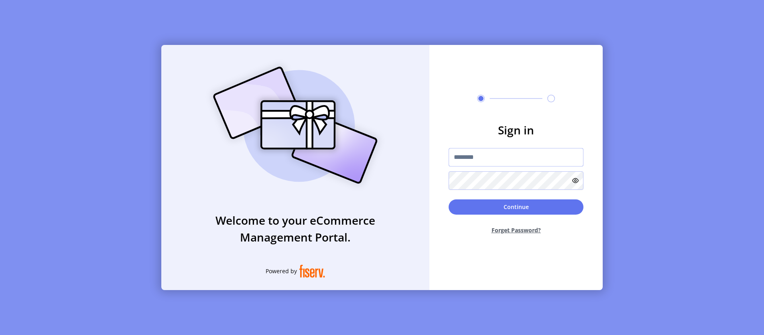
type input "**********"
